Goal: Task Accomplishment & Management: Manage account settings

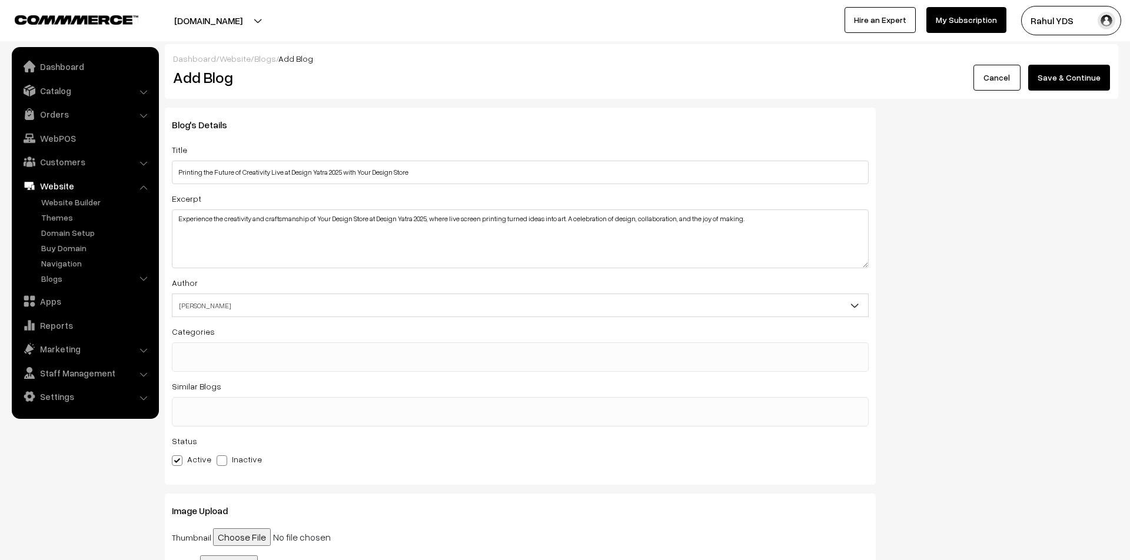
select select "2"
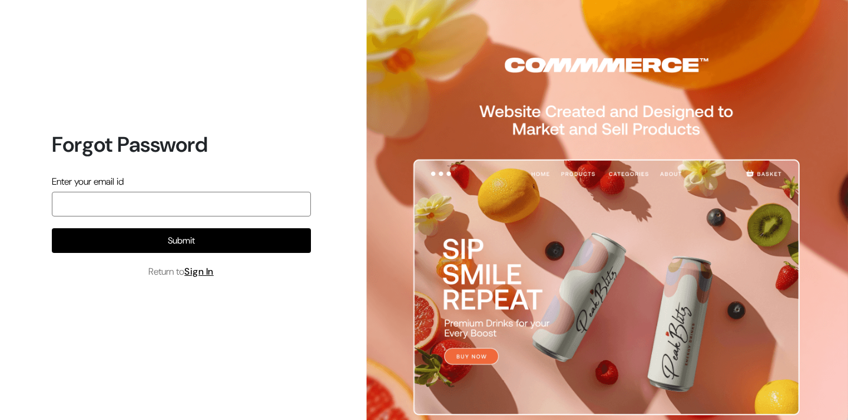
click at [131, 200] on input "email" at bounding box center [181, 204] width 259 height 25
type input "vivek@yourdesignstore.in"
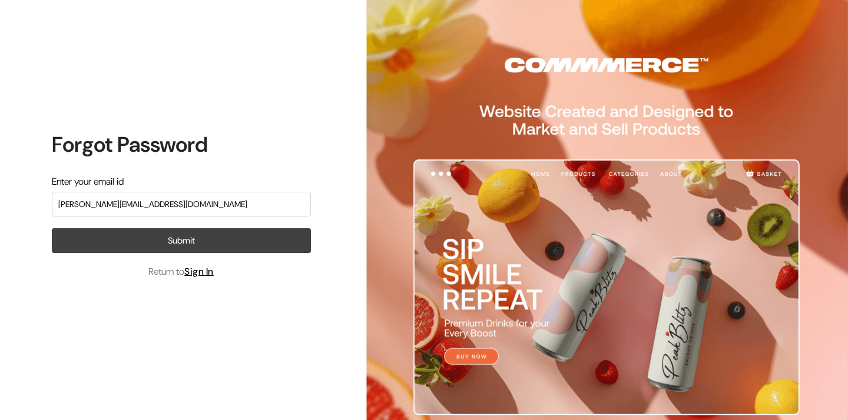
click at [175, 238] on button "Submit" at bounding box center [181, 240] width 259 height 25
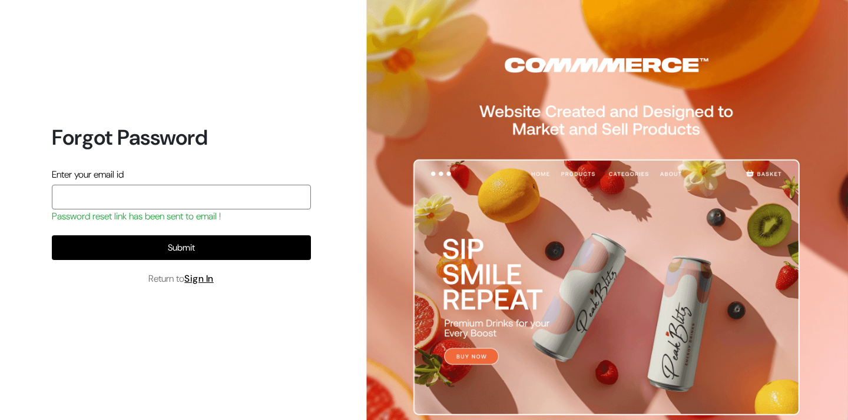
click at [132, 201] on input "email" at bounding box center [181, 197] width 259 height 25
click at [184, 178] on div "Enter your email id Password reset link has been sent to email !" at bounding box center [181, 196] width 259 height 56
